Goal: Task Accomplishment & Management: Use online tool/utility

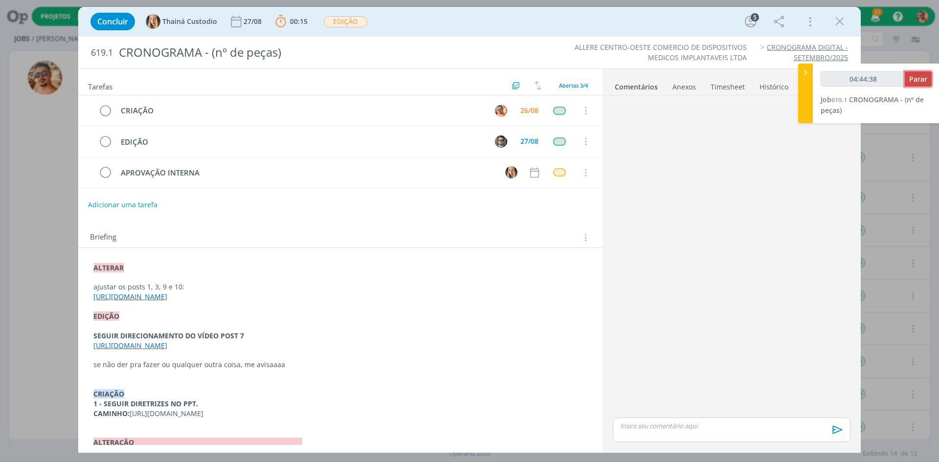
click at [920, 85] on button "Parar" at bounding box center [918, 78] width 27 height 15
type input "04:45:00"
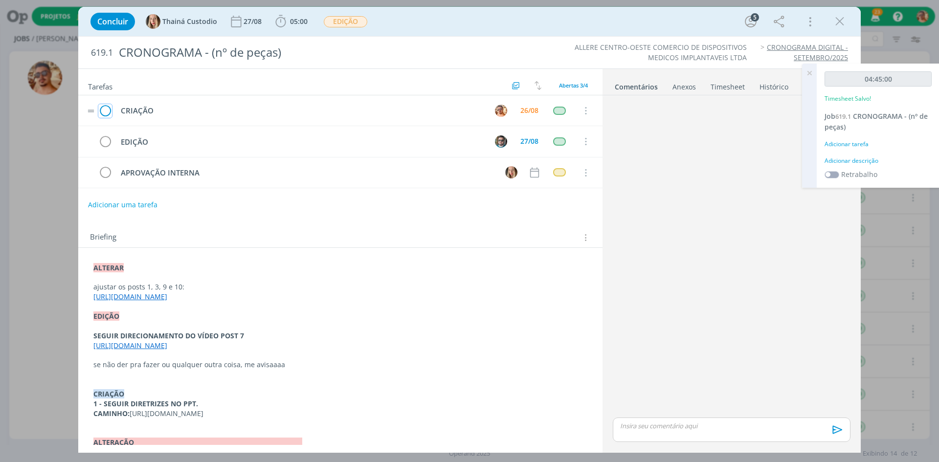
click at [105, 107] on icon "dialog" at bounding box center [105, 111] width 14 height 15
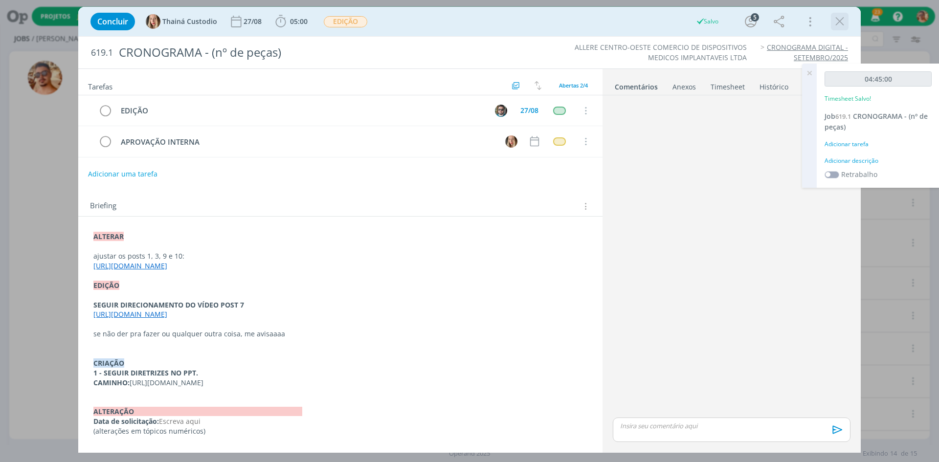
click at [841, 23] on icon "dialog" at bounding box center [840, 21] width 15 height 15
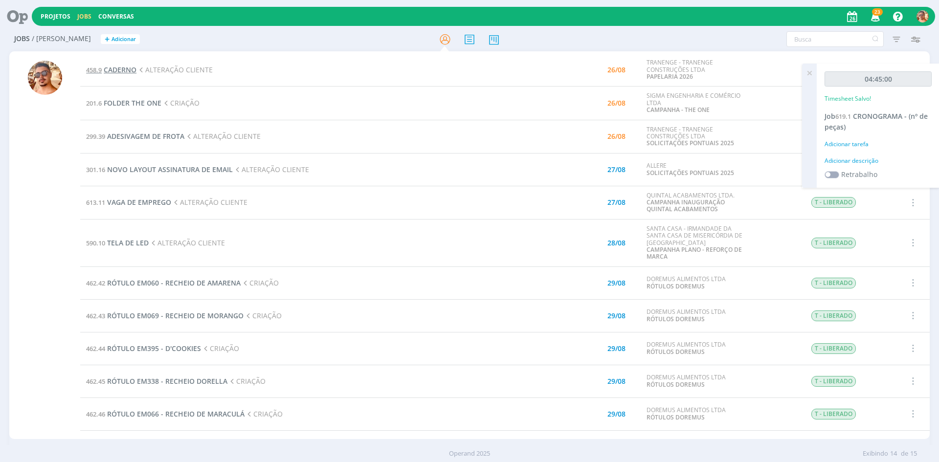
click at [128, 73] on span "CADERNO" at bounding box center [120, 69] width 33 height 9
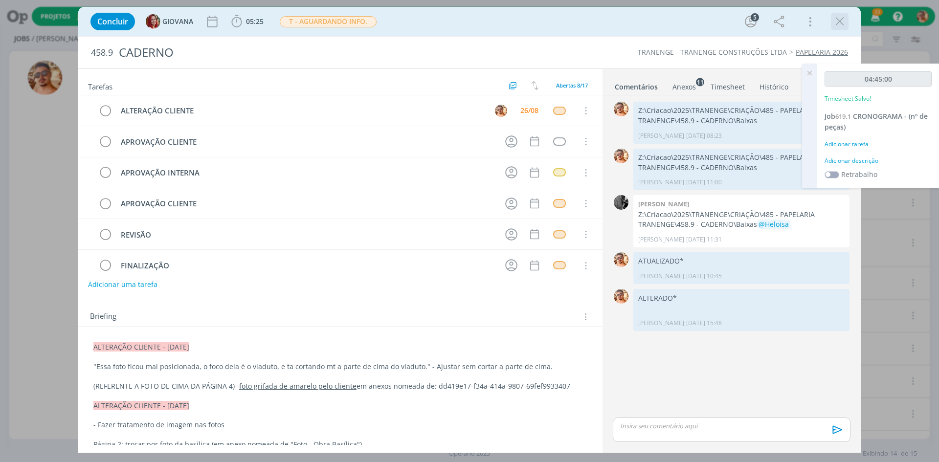
click at [847, 19] on icon "dialog" at bounding box center [840, 21] width 15 height 15
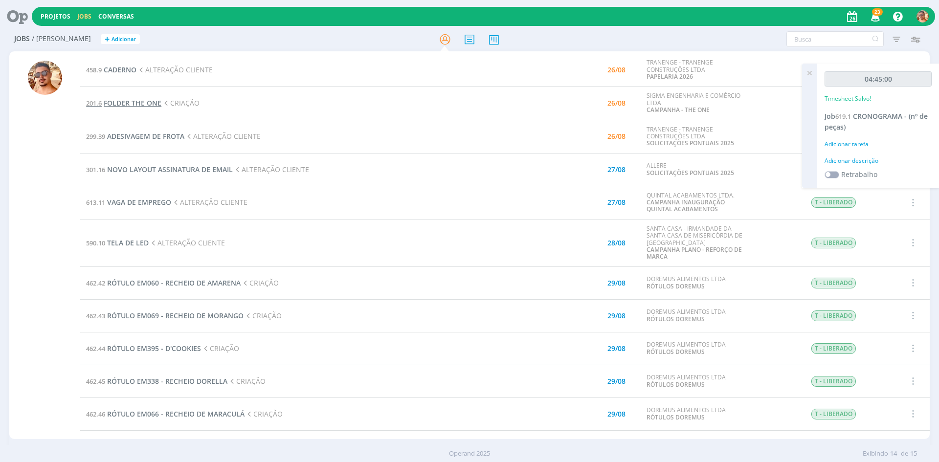
click at [128, 105] on span "FOLDER THE ONE" at bounding box center [133, 102] width 58 height 9
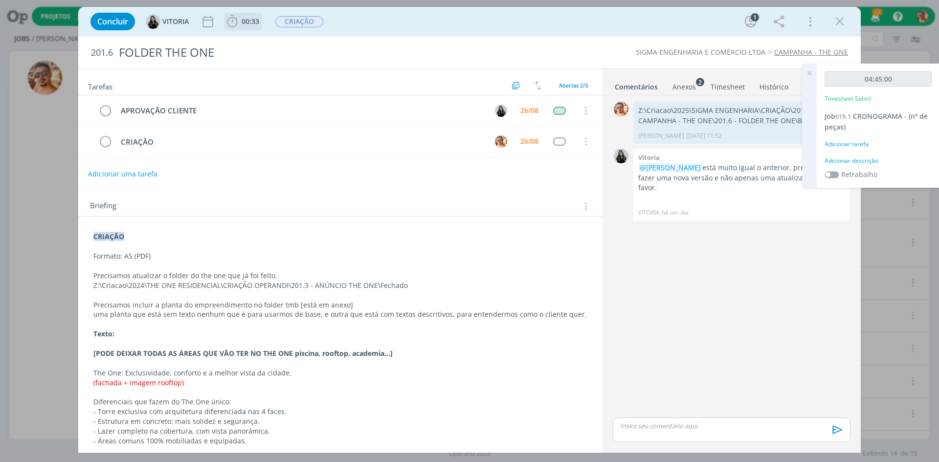
click at [238, 22] on icon "dialog" at bounding box center [232, 21] width 15 height 15
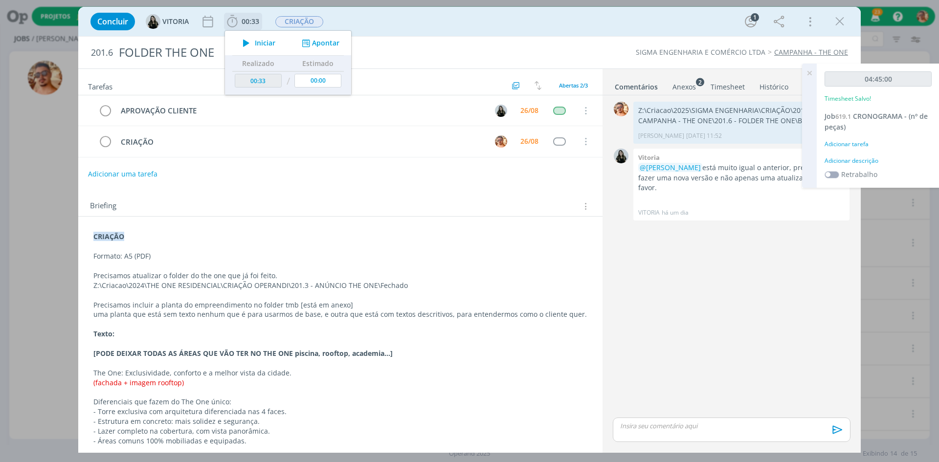
click at [260, 46] on span "Iniciar" at bounding box center [265, 43] width 21 height 7
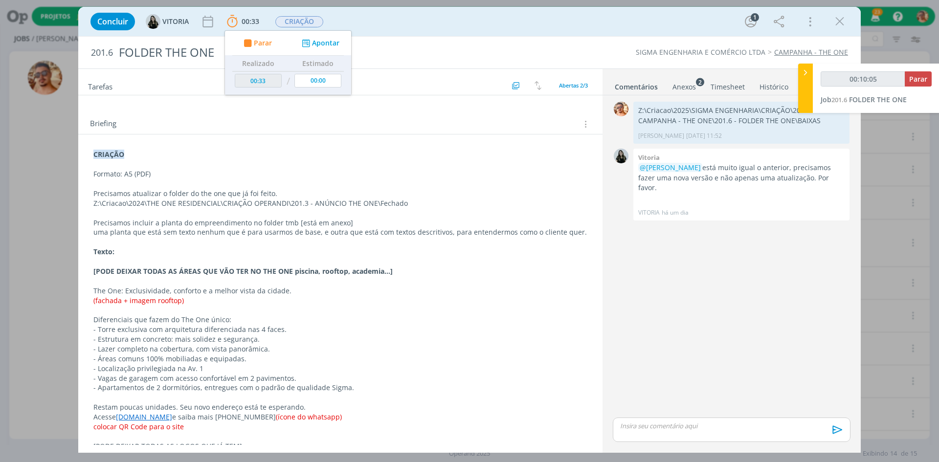
scroll to position [95, 0]
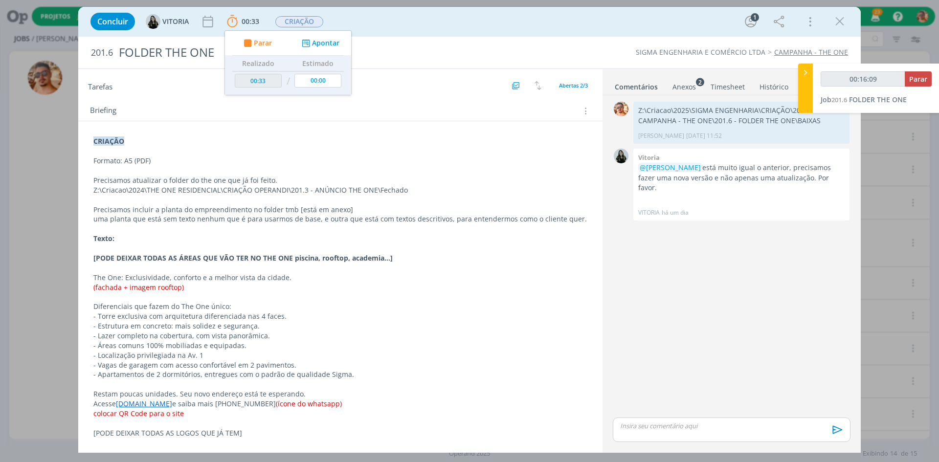
click at [680, 95] on ul "Comentários Anexos 2 Timesheet Histórico" at bounding box center [732, 82] width 258 height 26
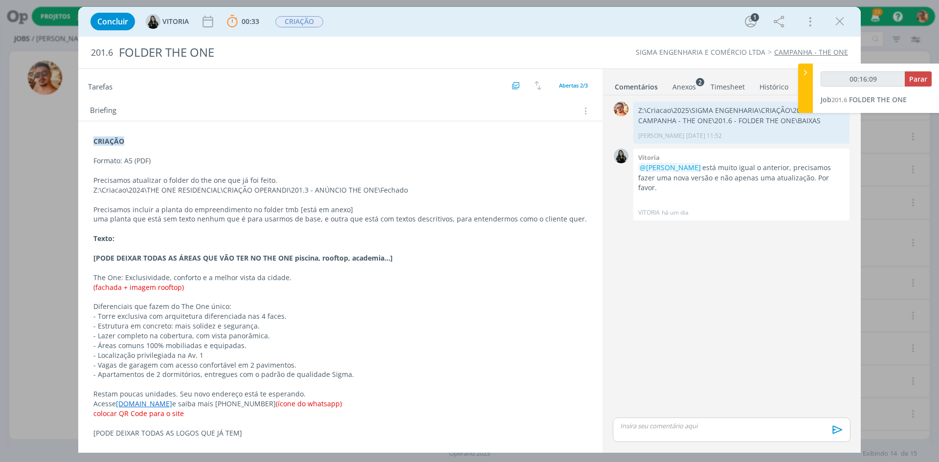
click at [680, 89] on div "Anexos 2" at bounding box center [684, 87] width 23 height 10
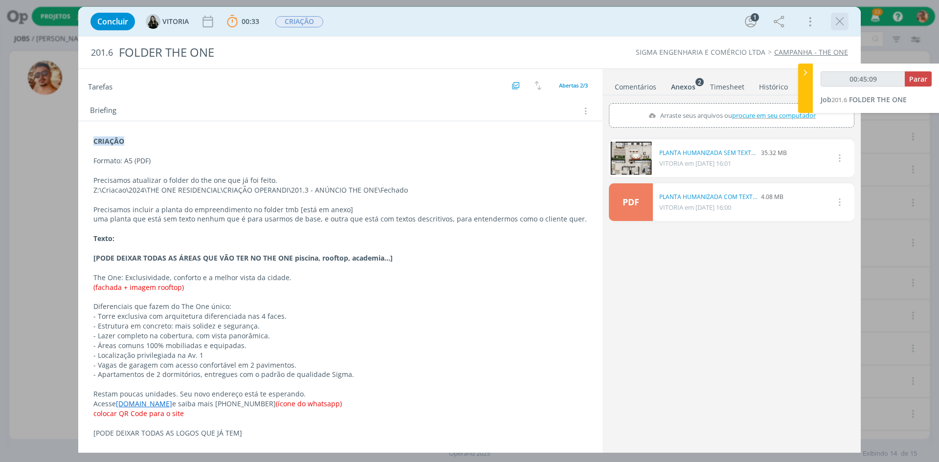
click at [834, 22] on icon "dialog" at bounding box center [840, 21] width 15 height 15
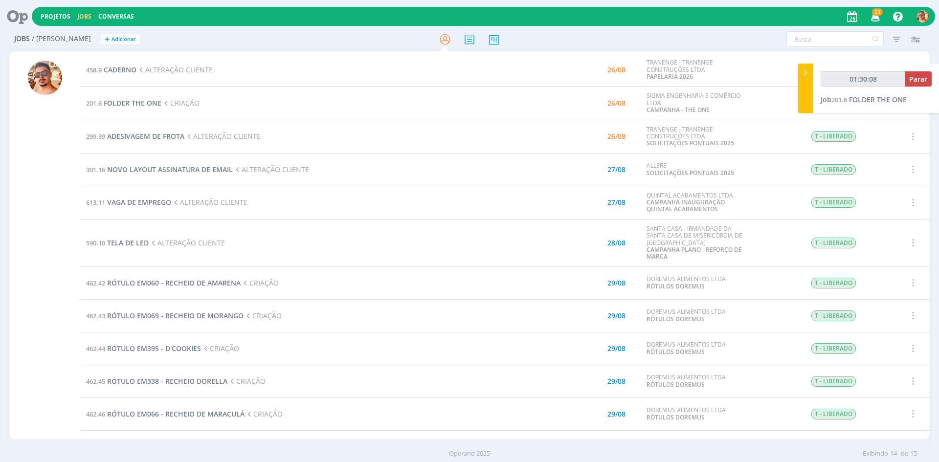
type input "01:31:08"
